Goal: Information Seeking & Learning: Understand process/instructions

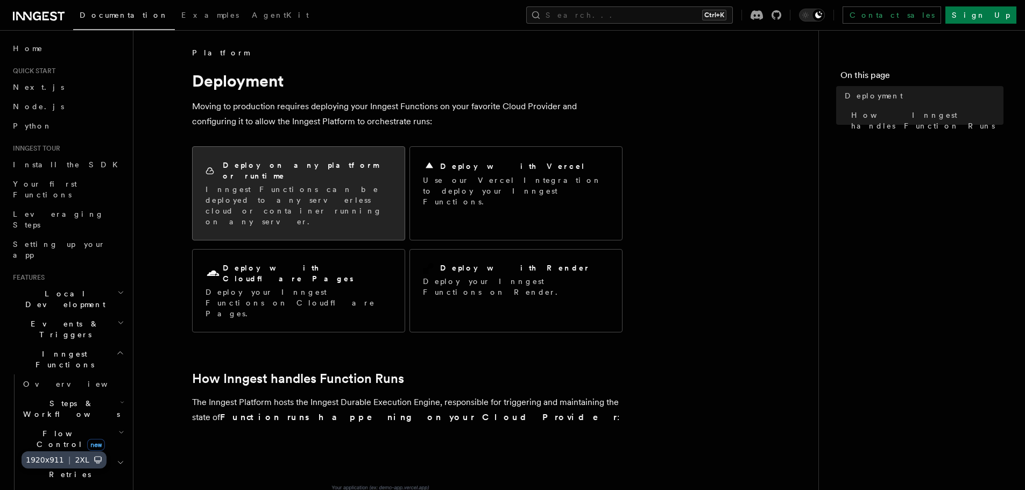
click at [300, 199] on div "Deploy on any platform or runtime Inngest Functions can be deployed to any serv…" at bounding box center [299, 193] width 212 height 93
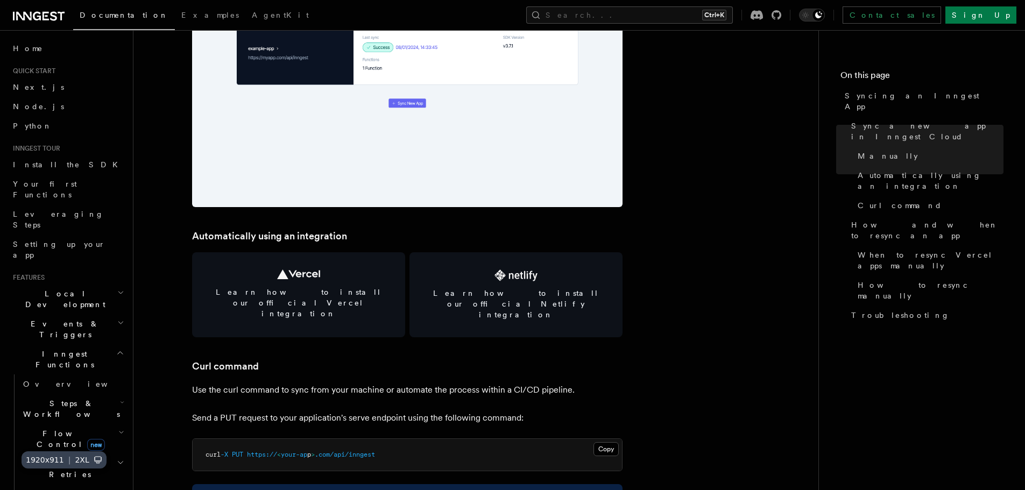
scroll to position [1349, 0]
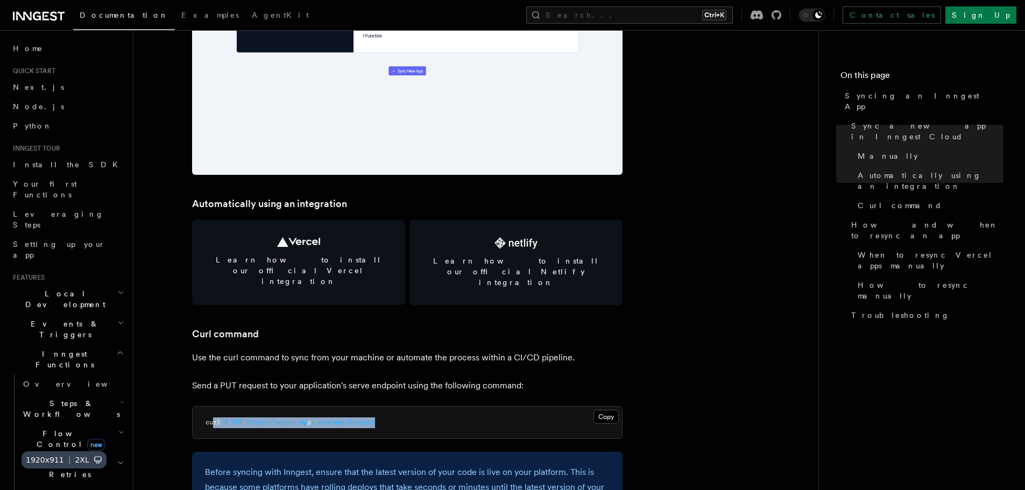
drag, startPoint x: 394, startPoint y: 400, endPoint x: 211, endPoint y: 402, distance: 182.9
click at [211, 407] on pre "curl -X PUT https:// < your-ap p > .com/api/inngest" at bounding box center [407, 423] width 429 height 32
click at [211, 418] on span "curl" at bounding box center [212, 422] width 15 height 8
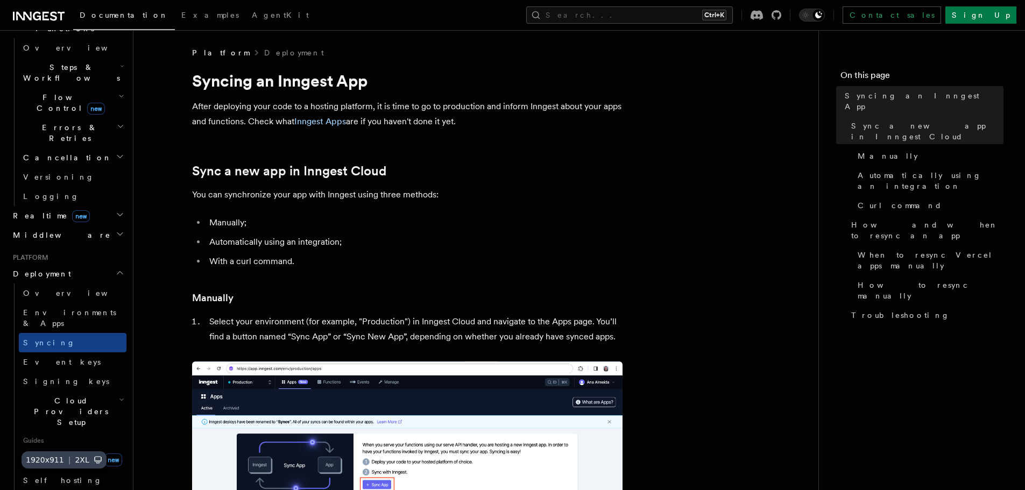
scroll to position [323, 0]
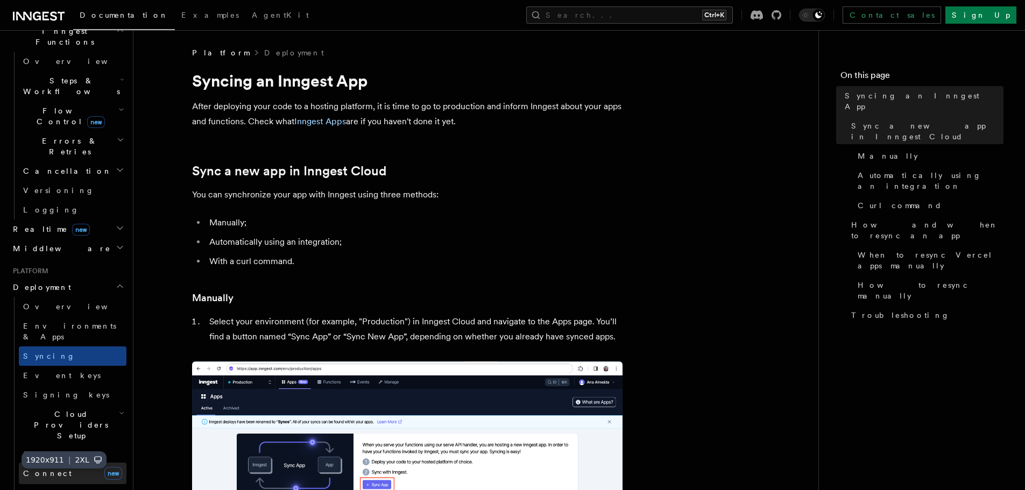
click at [46, 463] on link "Connect new" at bounding box center [73, 474] width 108 height 22
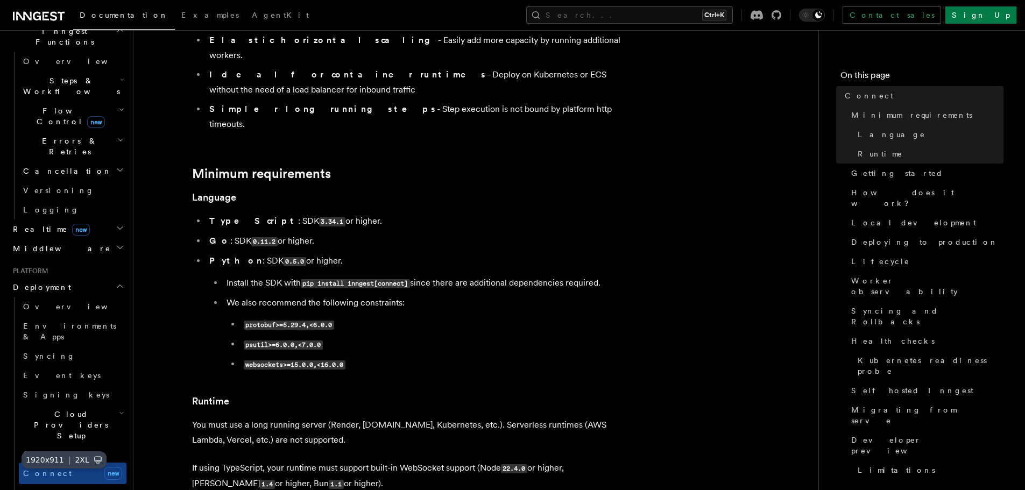
scroll to position [323, 0]
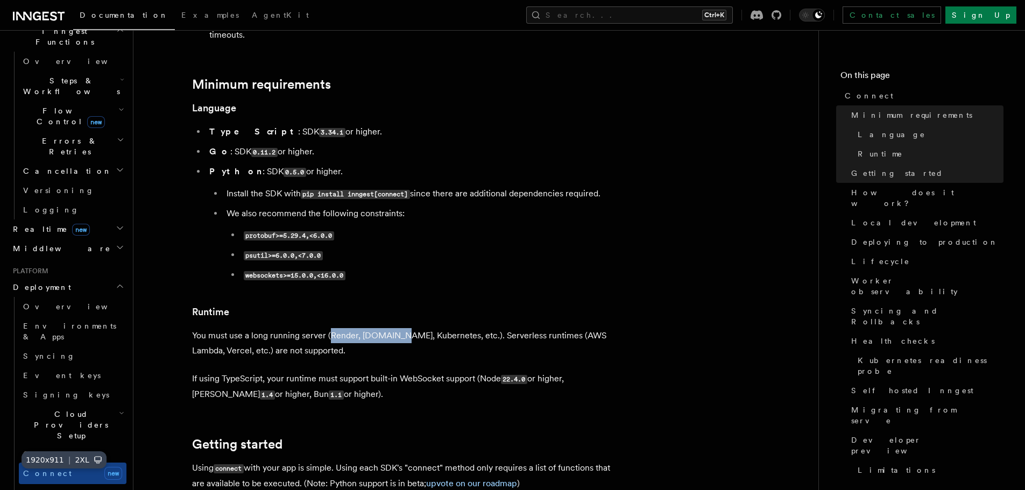
drag, startPoint x: 329, startPoint y: 290, endPoint x: 390, endPoint y: 291, distance: 61.3
click at [390, 328] on p "You must use a long running server (Render, [DOMAIN_NAME], Kubernetes, etc.). S…" at bounding box center [407, 343] width 430 height 30
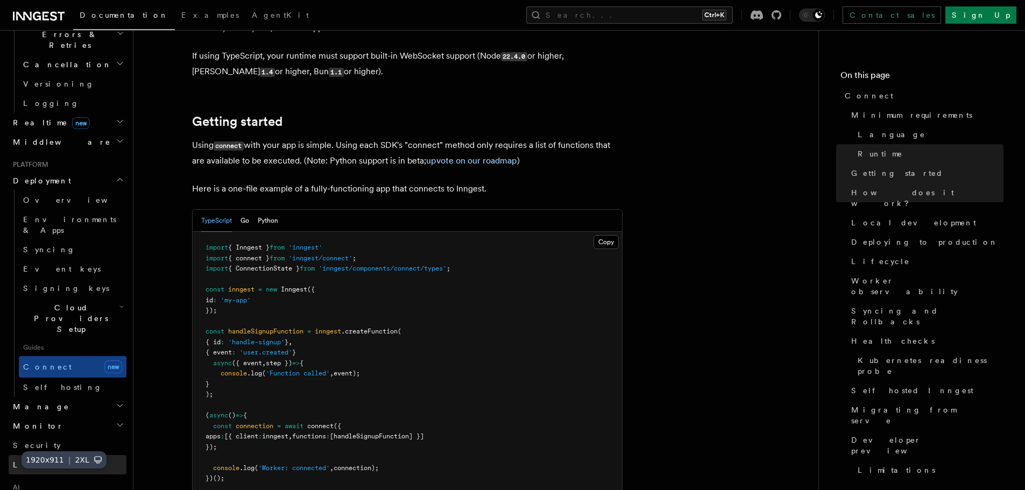
scroll to position [430, 0]
click at [57, 382] on span "Self hosting" at bounding box center [62, 386] width 79 height 9
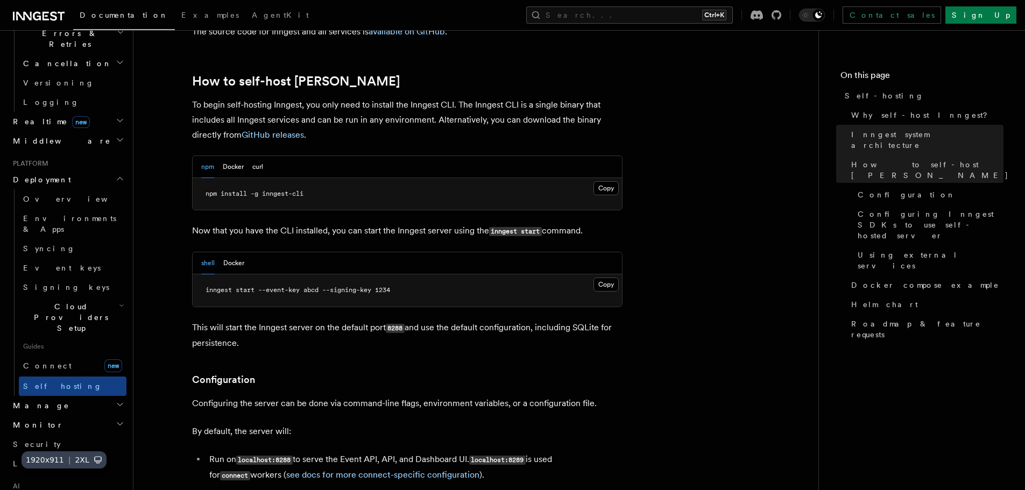
scroll to position [1076, 0]
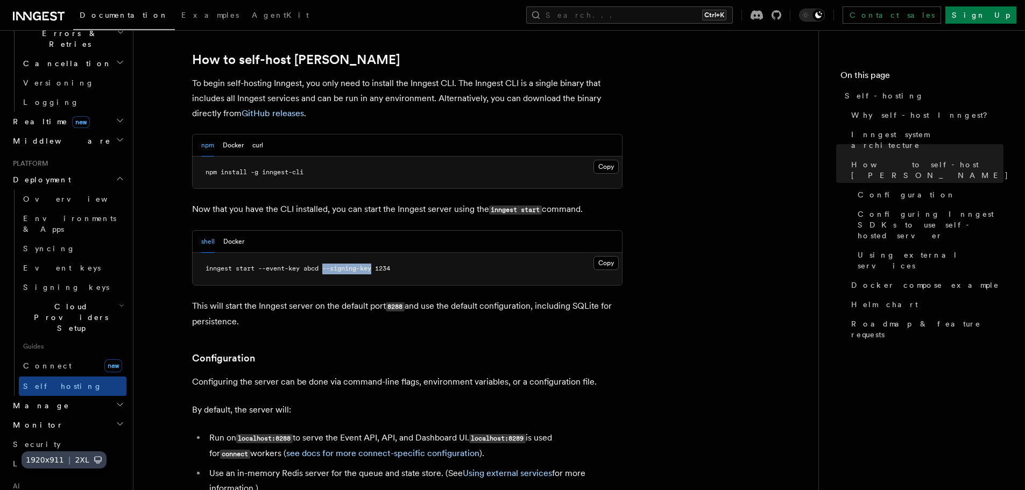
drag, startPoint x: 327, startPoint y: 239, endPoint x: 374, endPoint y: 241, distance: 47.4
click at [374, 265] on span "inngest start --event-key abcd --signing-key 1234" at bounding box center [297, 269] width 184 height 8
drag, startPoint x: 287, startPoint y: 242, endPoint x: 310, endPoint y: 242, distance: 23.7
click at [310, 265] on span "inngest start --event-key abcd --signing-key 1234" at bounding box center [297, 269] width 184 height 8
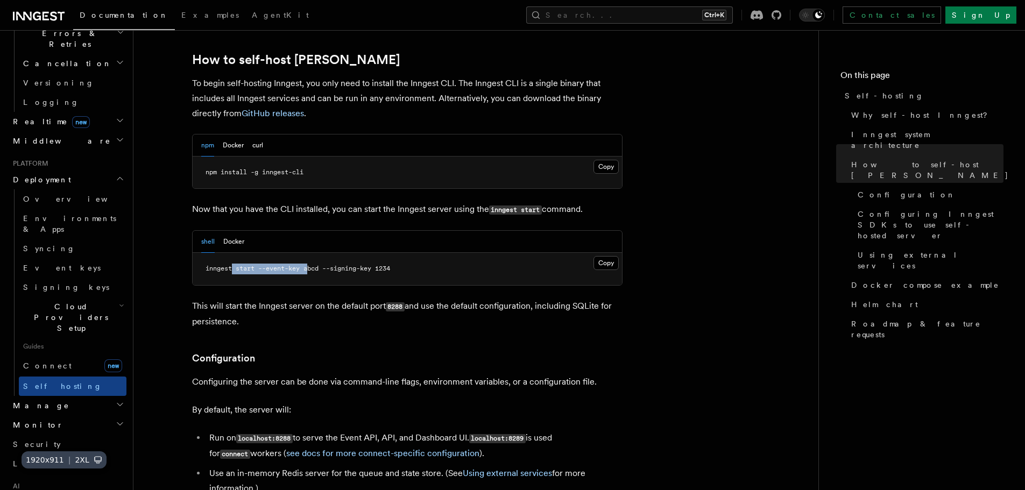
click at [310, 265] on span "inngest start --event-key abcd --signing-key 1234" at bounding box center [297, 269] width 184 height 8
drag, startPoint x: 259, startPoint y: 237, endPoint x: 300, endPoint y: 236, distance: 41.4
click at [300, 265] on span "inngest start --event-key abcd --signing-key 1234" at bounding box center [297, 269] width 184 height 8
drag, startPoint x: 305, startPoint y: 238, endPoint x: 320, endPoint y: 238, distance: 15.1
click at [320, 265] on span "inngest start --event-key abcd --signing-key 1234" at bounding box center [297, 269] width 184 height 8
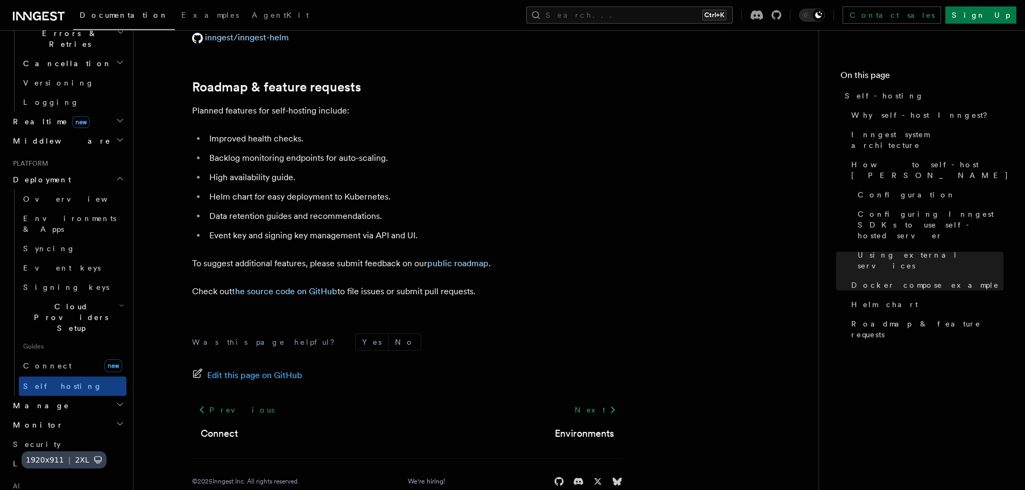
scroll to position [4133, 0]
click at [55, 396] on h2 "Manage" at bounding box center [68, 405] width 118 height 19
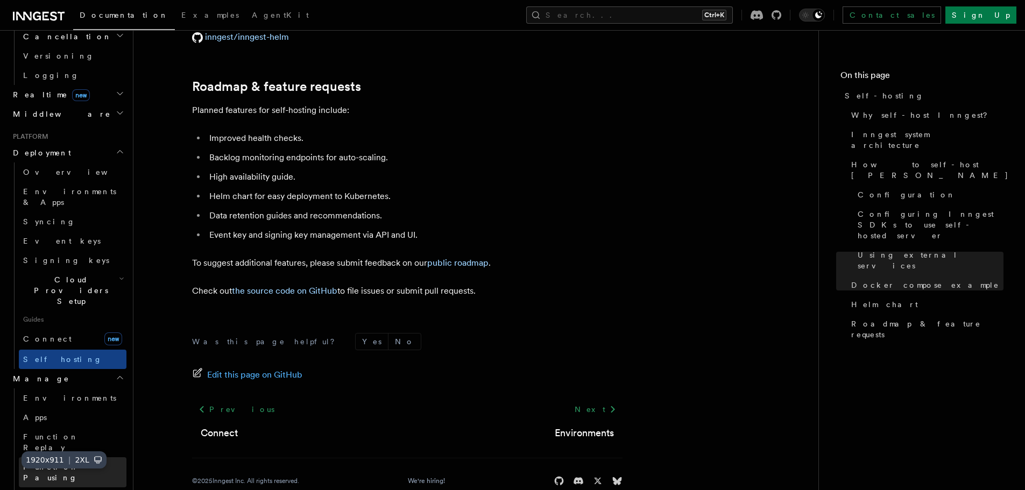
scroll to position [484, 0]
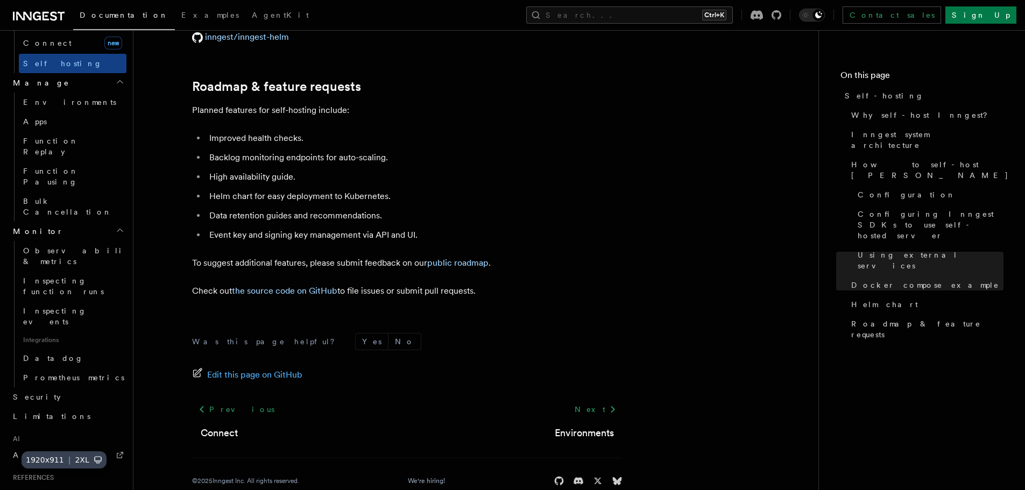
scroll to position [756, 0]
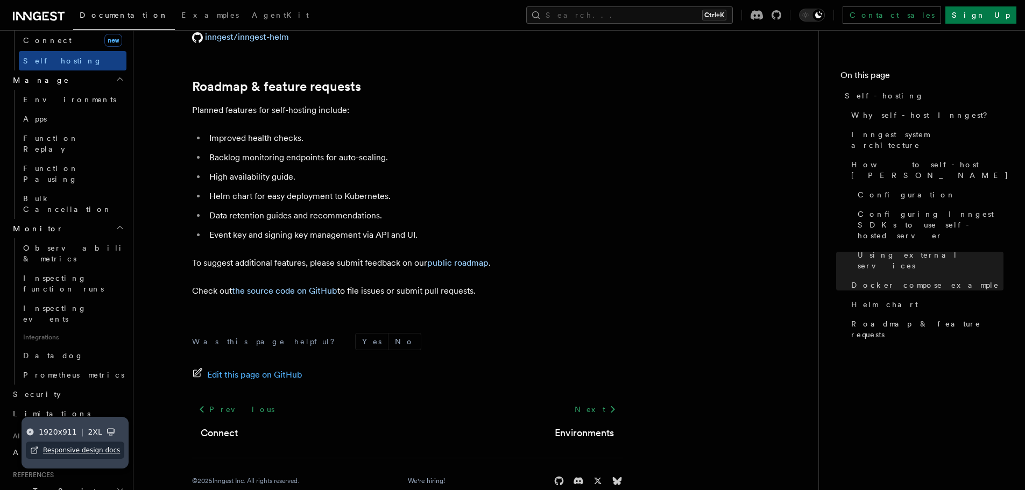
click at [31, 428] on icon at bounding box center [30, 432] width 9 height 9
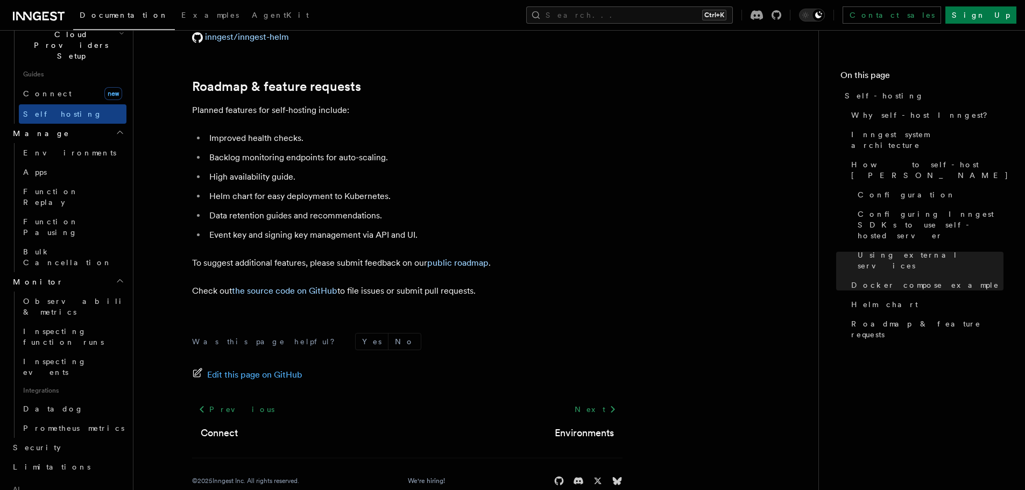
scroll to position [702, 0]
click at [47, 463] on span "Limitations" at bounding box center [51, 467] width 77 height 9
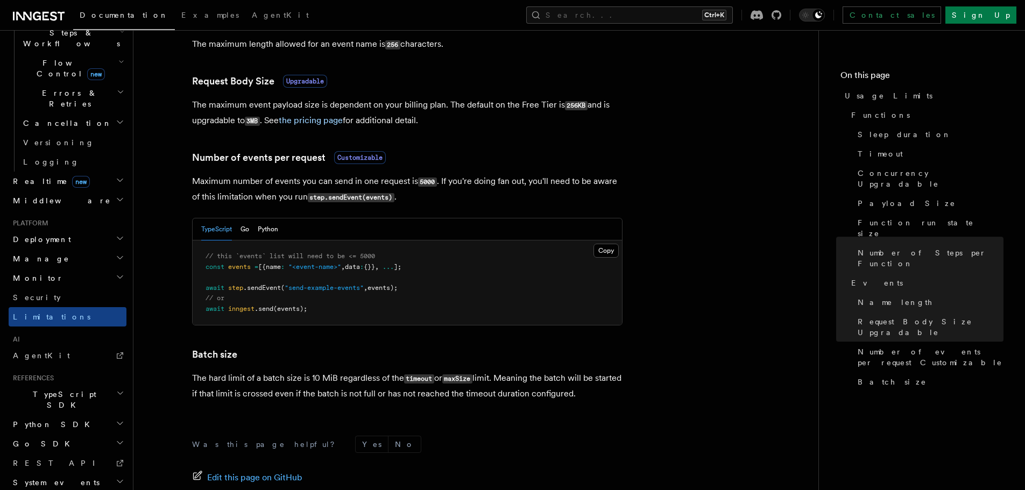
scroll to position [914, 0]
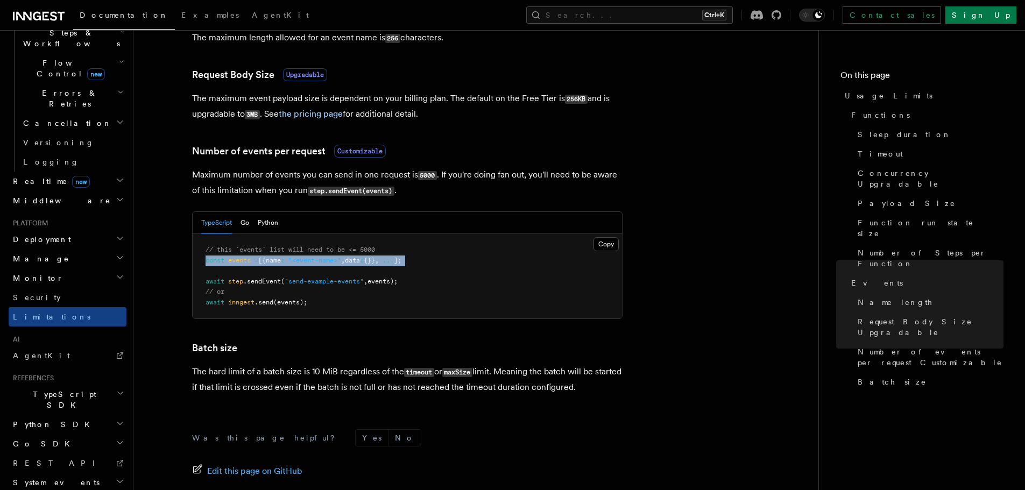
drag, startPoint x: 207, startPoint y: 259, endPoint x: 333, endPoint y: 266, distance: 126.6
click at [331, 266] on pre "// this `events` list will need to be <= 5000 const events = [{name : "<event-n…" at bounding box center [407, 276] width 429 height 84
click at [333, 266] on pre "// this `events` list will need to be <= 5000 const events = [{name : "<event-n…" at bounding box center [407, 276] width 429 height 84
drag, startPoint x: 216, startPoint y: 250, endPoint x: 381, endPoint y: 257, distance: 165.8
click at [381, 257] on code "// this `events` list will need to be <= 5000 const events = [{name : "<event-n…" at bounding box center [303, 276] width 196 height 60
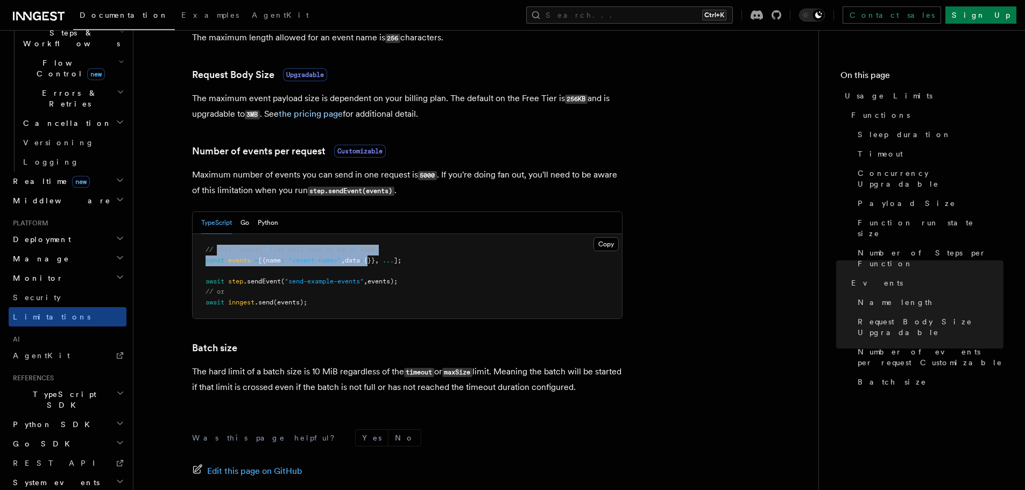
click at [375, 257] on span "{}}" at bounding box center [369, 261] width 11 height 8
drag, startPoint x: 380, startPoint y: 249, endPoint x: 246, endPoint y: 250, distance: 133.9
click at [246, 250] on pre "// this `events` list will need to be <= 5000 const events = [{name : "<event-n…" at bounding box center [407, 276] width 429 height 84
click at [246, 250] on span "// this `events` list will need to be <= 5000" at bounding box center [289, 250] width 169 height 8
drag, startPoint x: 370, startPoint y: 253, endPoint x: 379, endPoint y: 253, distance: 8.6
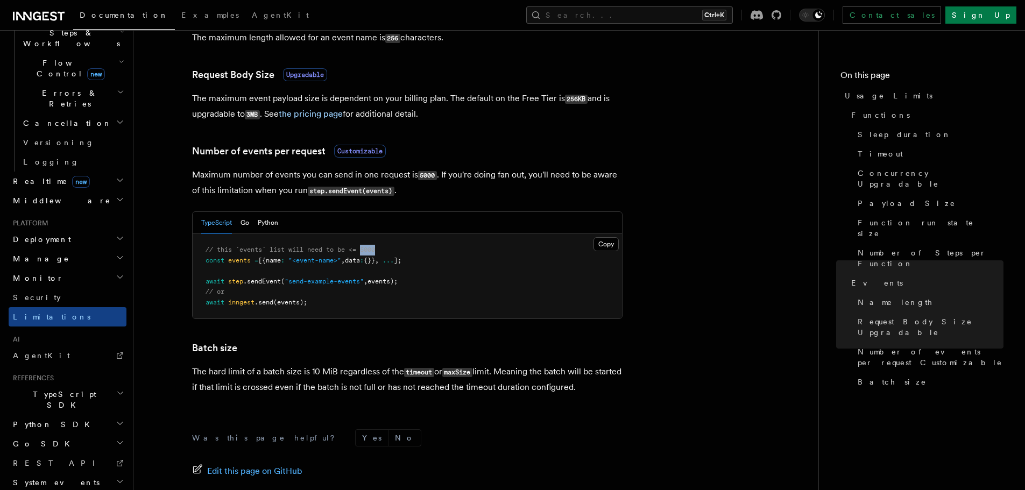
click at [375, 253] on span "// this `events` list will need to be <= 5000" at bounding box center [289, 250] width 169 height 8
drag, startPoint x: 228, startPoint y: 258, endPoint x: 299, endPoint y: 257, distance: 70.5
click at [299, 257] on span "const events = [{name : "<event-name>" , data : {}} , ... ];" at bounding box center [303, 261] width 196 height 8
click at [299, 257] on span ""<event-name>"" at bounding box center [314, 261] width 53 height 8
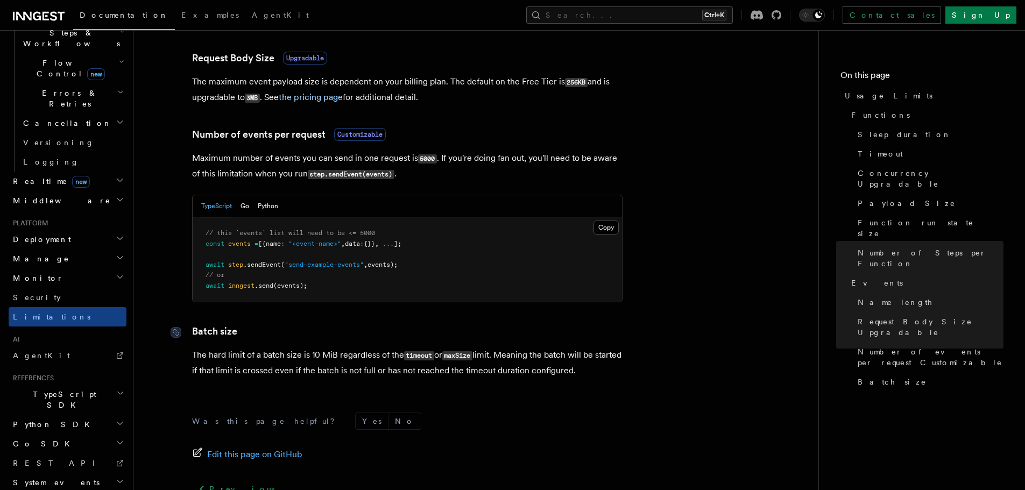
scroll to position [1022, 0]
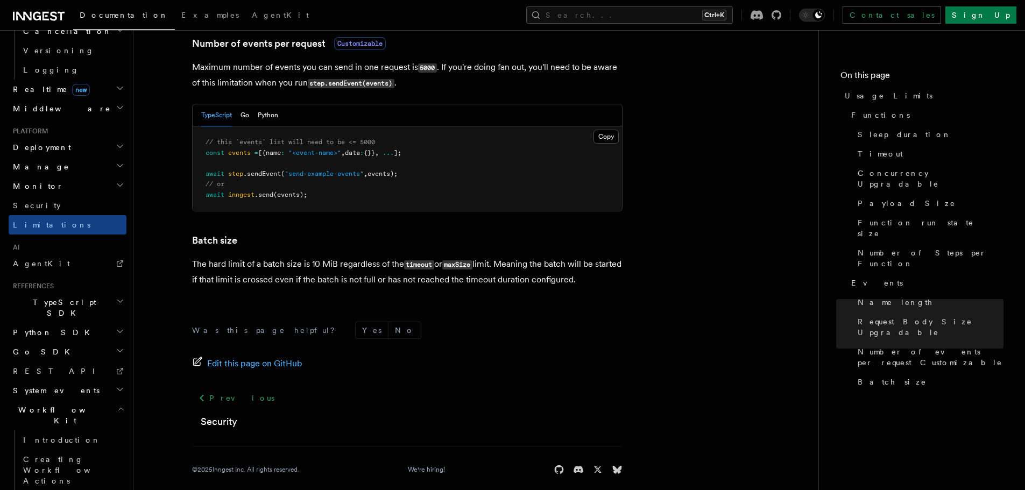
scroll to position [467, 0]
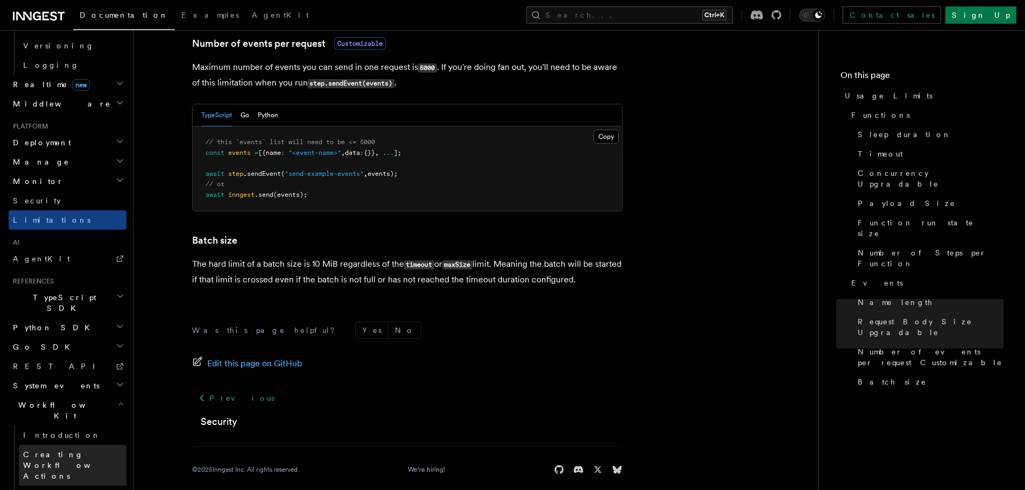
click at [81, 450] on span "Creating Workflow Actions" at bounding box center [70, 465] width 94 height 30
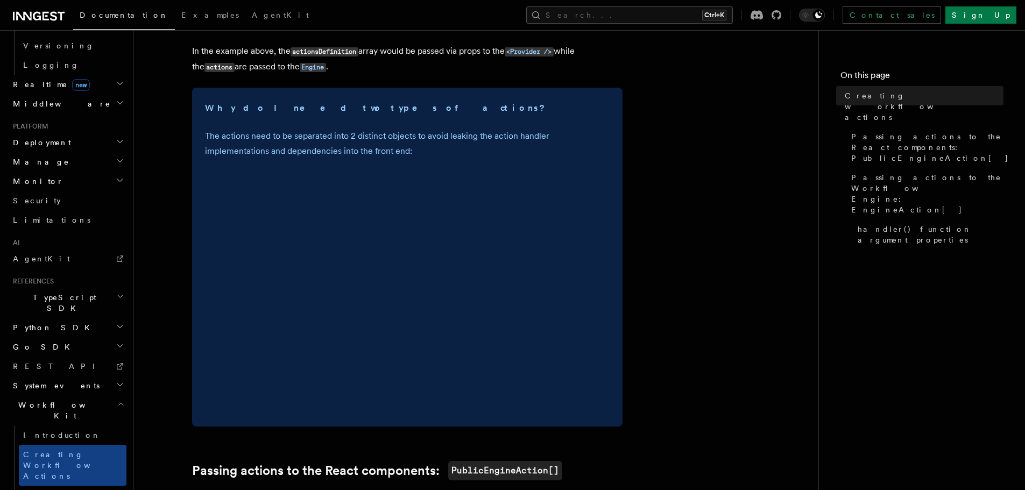
scroll to position [323, 0]
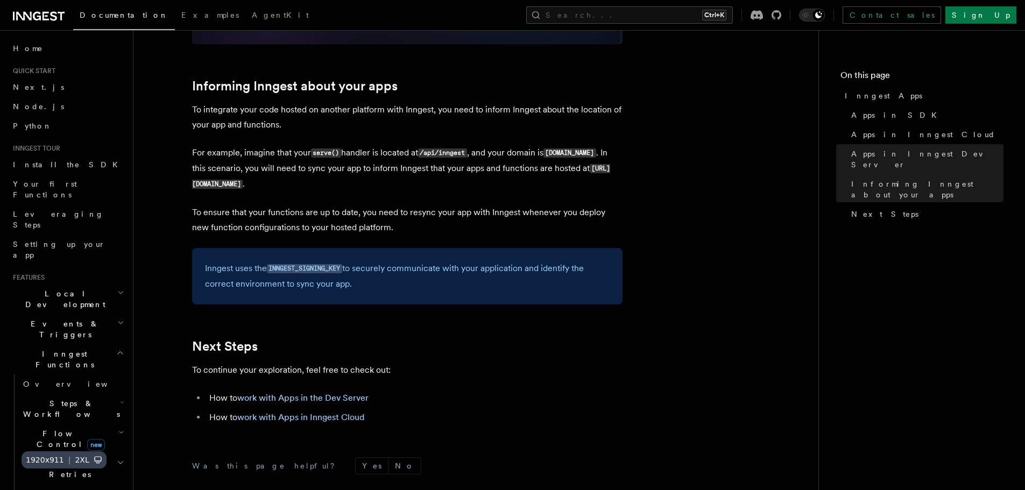
scroll to position [1614, 0]
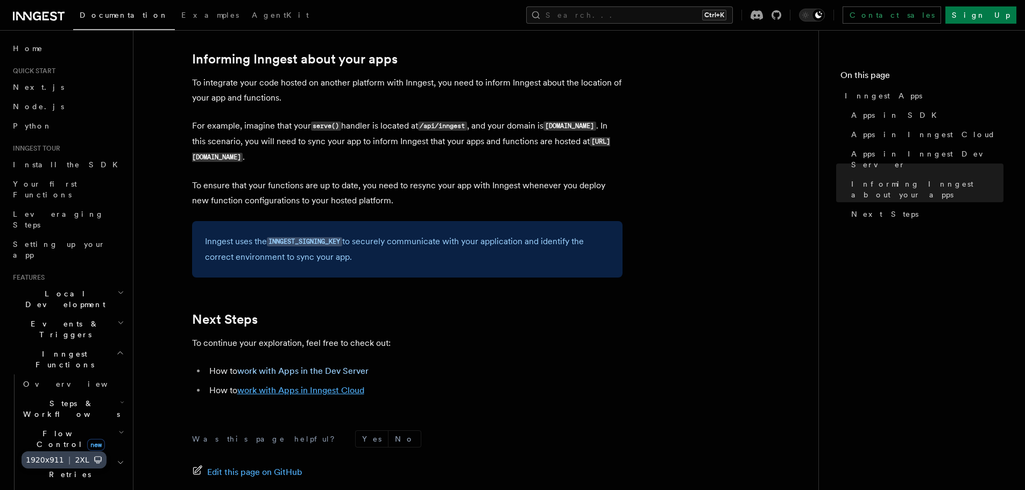
click at [310, 392] on link "work with Apps in Inngest Cloud" at bounding box center [300, 390] width 127 height 10
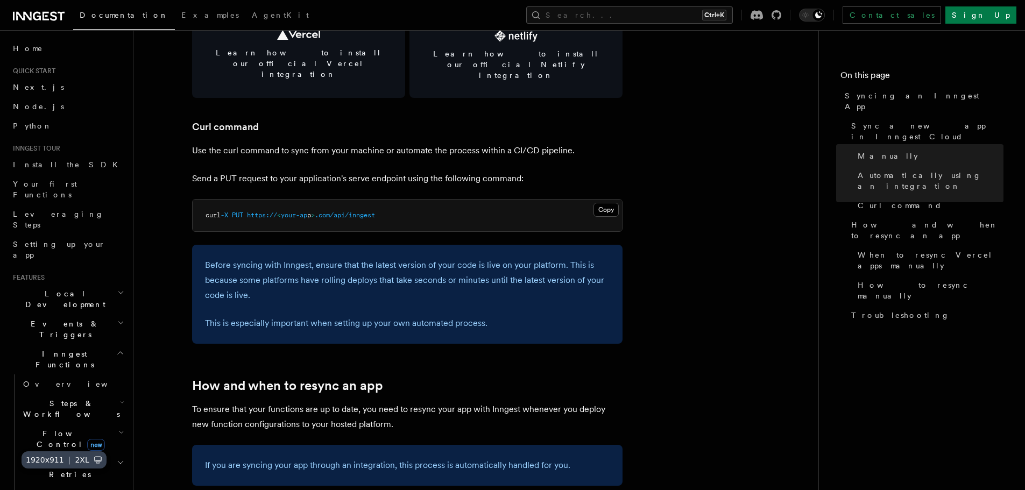
scroll to position [1560, 0]
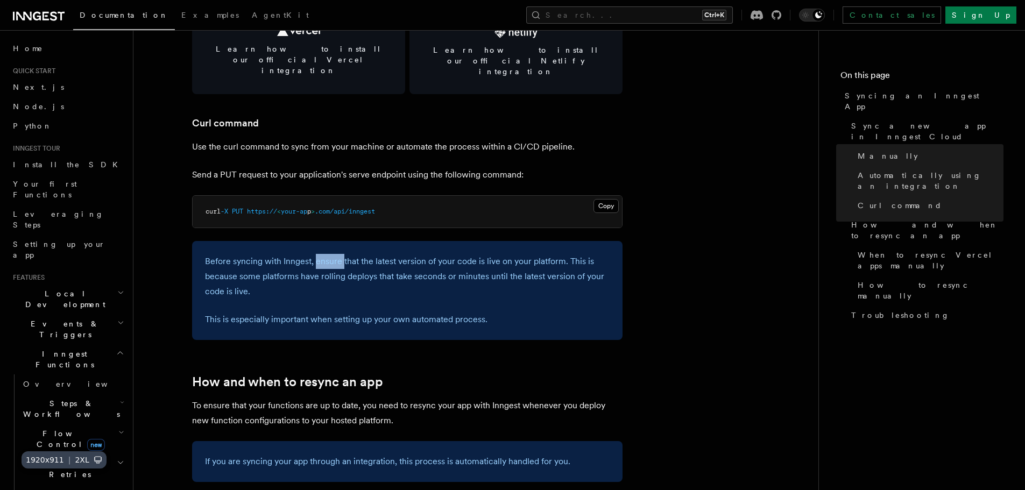
drag, startPoint x: 315, startPoint y: 244, endPoint x: 353, endPoint y: 242, distance: 38.2
click at [353, 254] on p "Before syncing with Inngest, ensure that the latest version of your code is liv…" at bounding box center [407, 276] width 404 height 45
click at [356, 254] on p "Before syncing with Inngest, ensure that the latest version of your code is liv…" at bounding box center [407, 276] width 404 height 45
click at [988, 11] on link "Sign Up" at bounding box center [980, 14] width 71 height 17
